Goal: Transaction & Acquisition: Purchase product/service

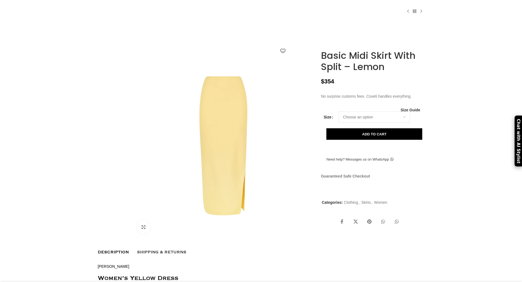
scroll to position [17, 0]
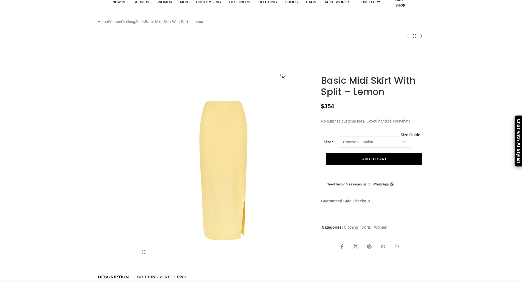
click at [272, 141] on img at bounding box center [224, 173] width 182 height 182
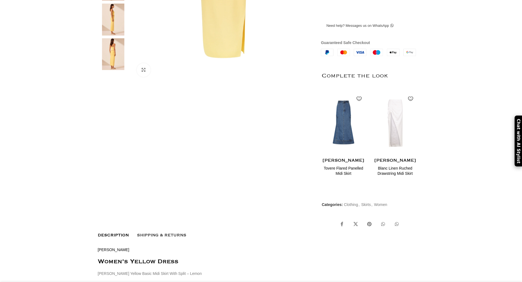
scroll to position [263, 0]
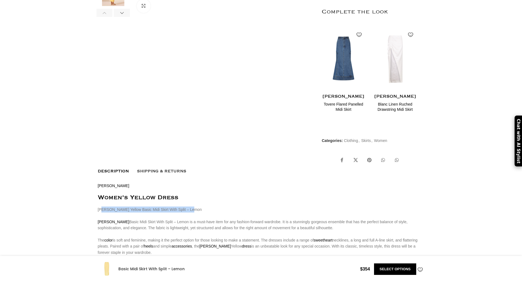
drag, startPoint x: 99, startPoint y: 216, endPoint x: 194, endPoint y: 216, distance: 95.3
click at [194, 216] on p "Shona Joy Yellow Basic Midi Skirt With Split – Lemon Shona Joy Basic Midi Skirt…" at bounding box center [261, 283] width 326 height 153
copy p "hona Joy Yellow Basic Midi Skirt With Split – Lemon"
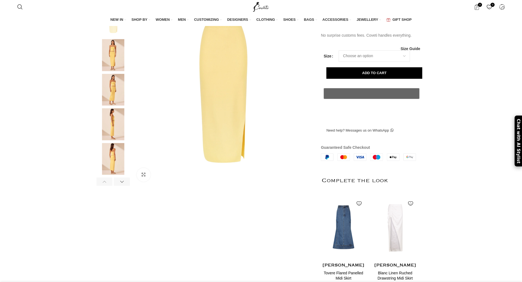
scroll to position [44, 0]
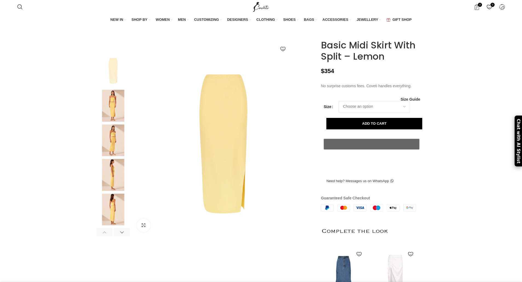
click at [114, 119] on img at bounding box center [112, 106] width 33 height 32
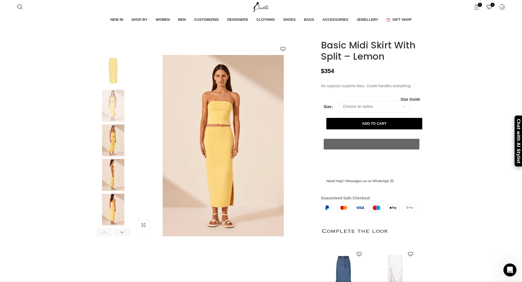
scroll to position [0, 173]
click at [111, 191] on img at bounding box center [112, 175] width 33 height 32
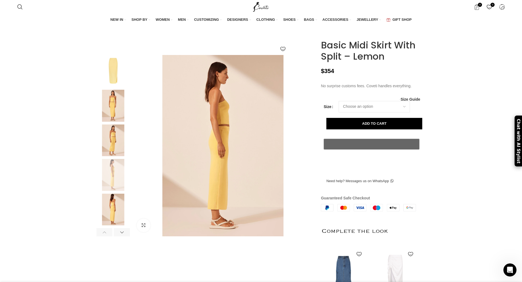
click at [122, 157] on img at bounding box center [112, 141] width 33 height 32
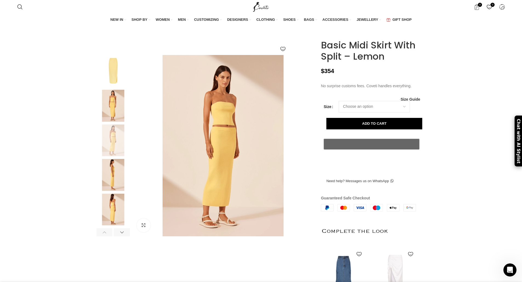
scroll to position [0, 231]
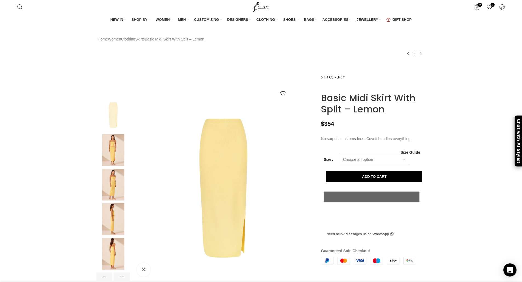
click at [107, 165] on img at bounding box center [112, 150] width 33 height 32
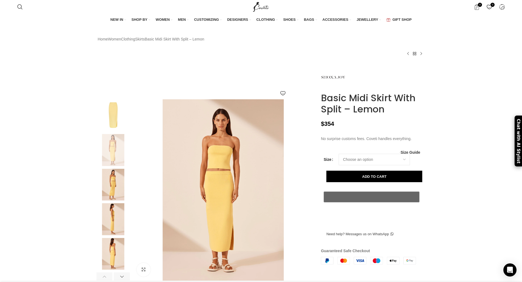
scroll to position [0, 115]
